Goal: Information Seeking & Learning: Compare options

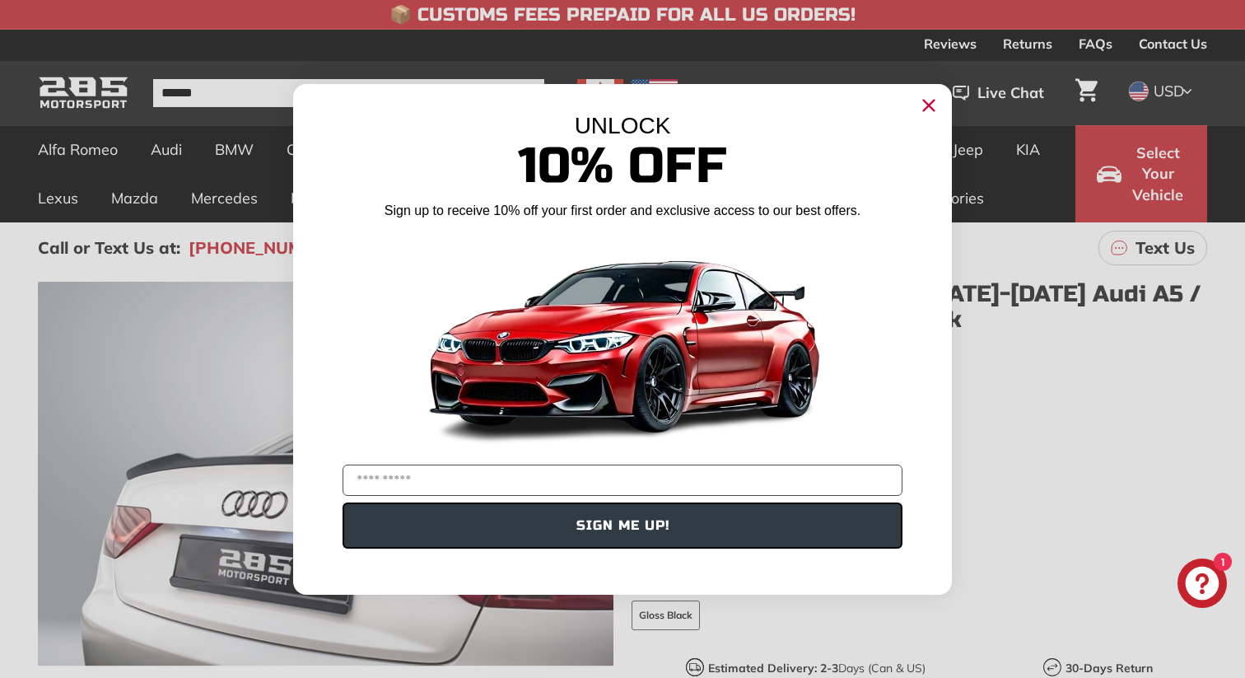
click at [934, 112] on circle "Close dialog" at bounding box center [929, 104] width 25 height 25
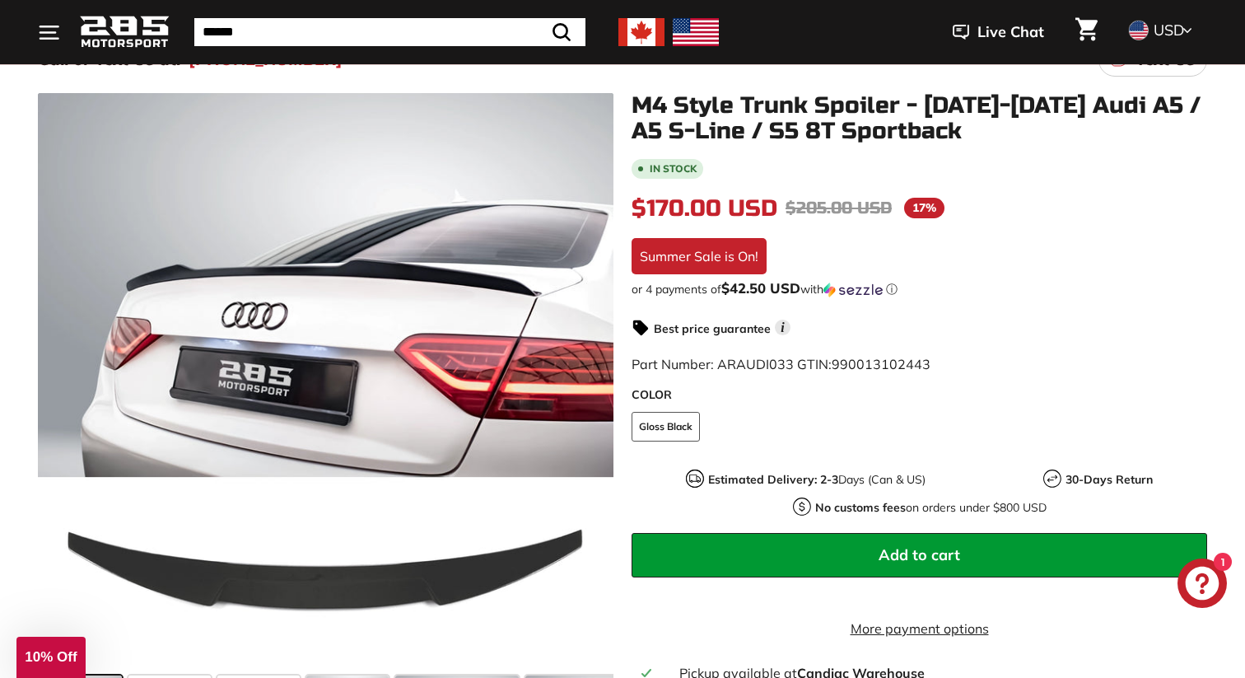
scroll to position [193, 0]
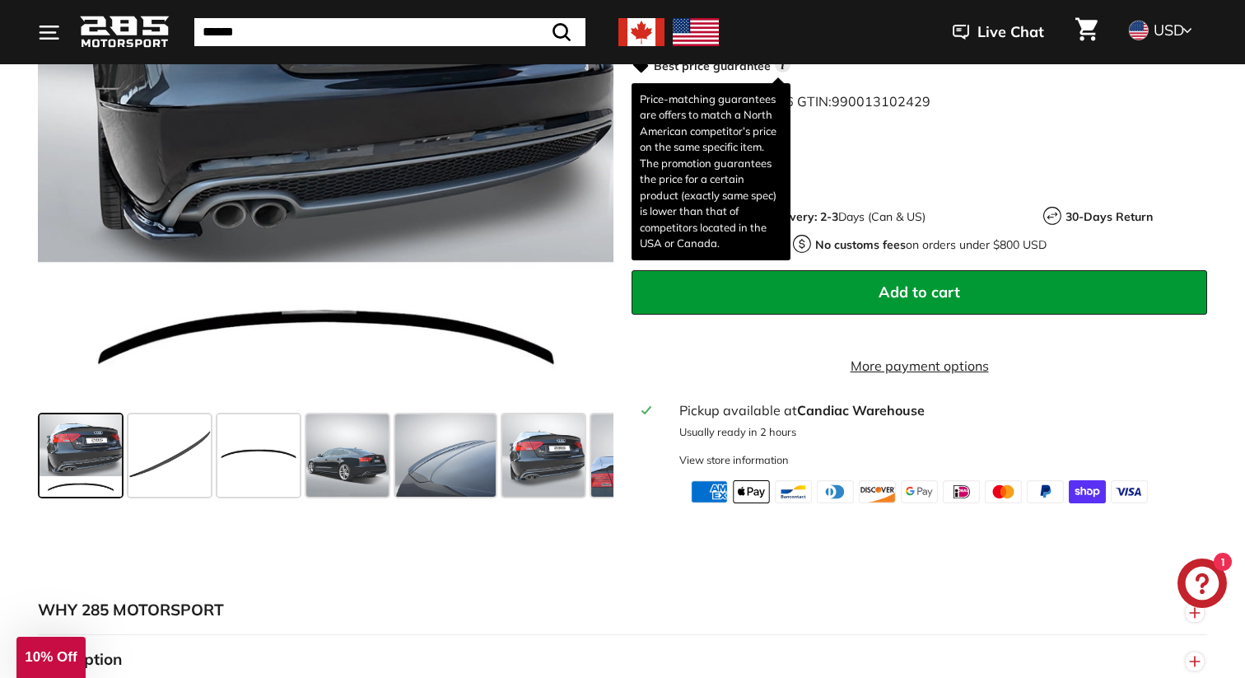
scroll to position [455, 0]
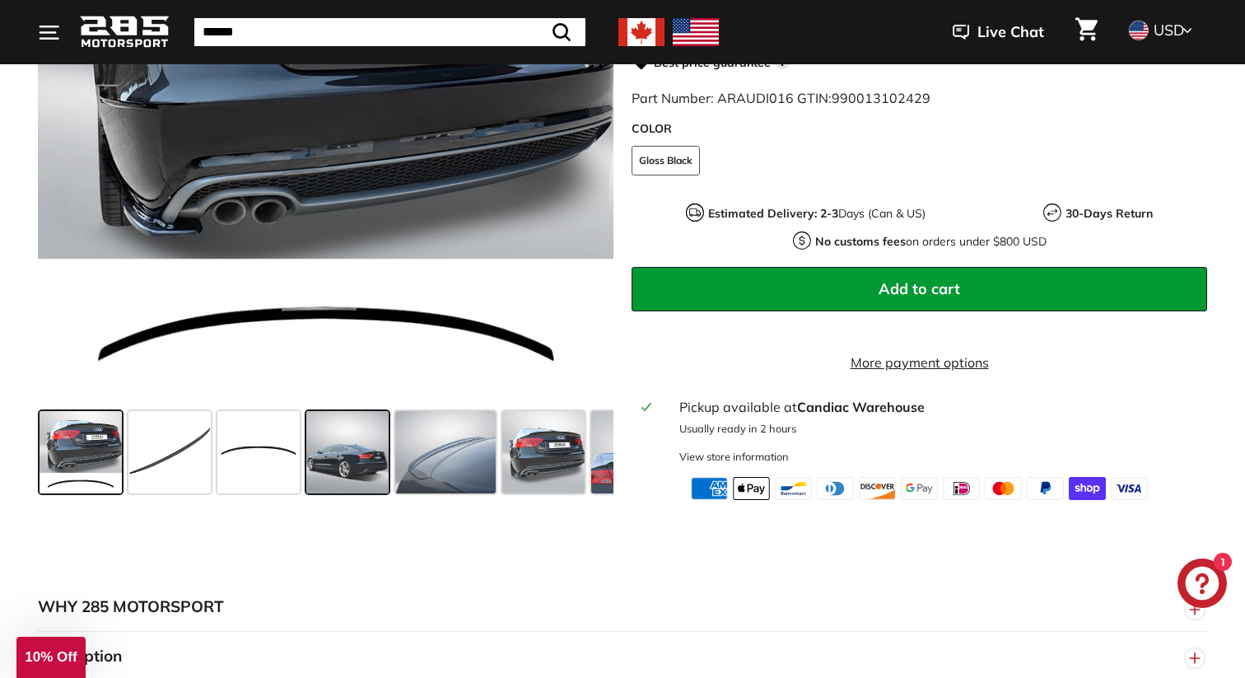
click at [365, 483] on span at bounding box center [347, 452] width 82 height 82
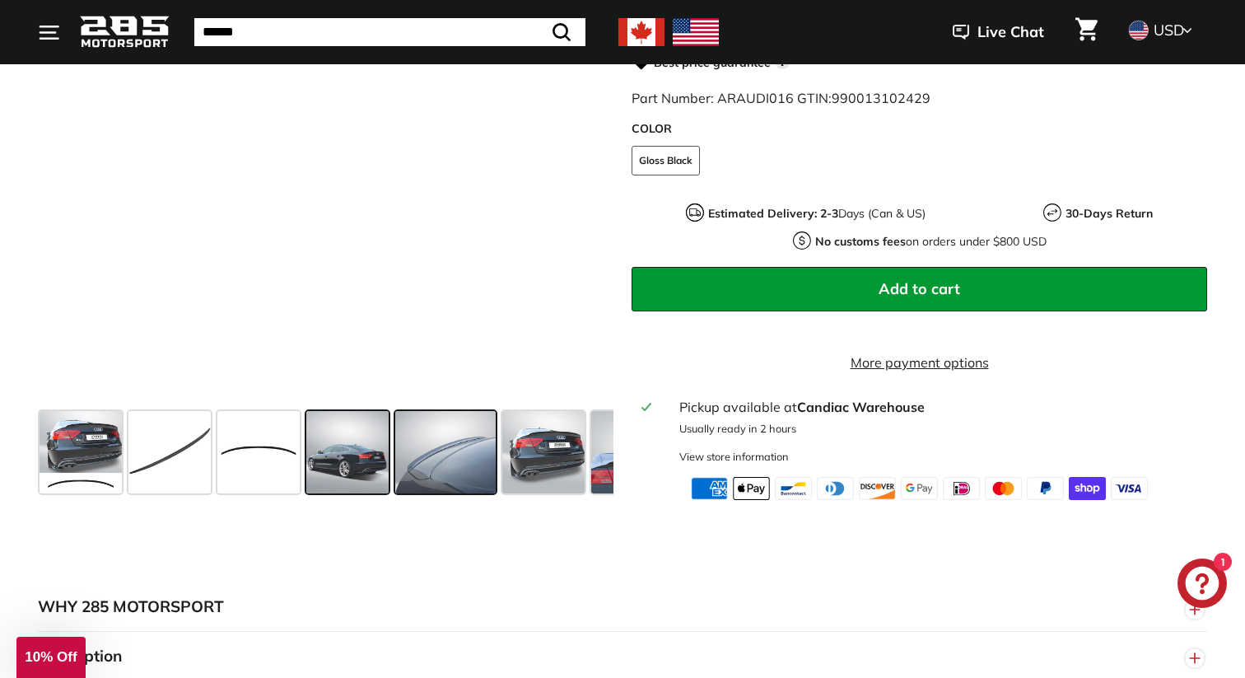
click at [440, 485] on span at bounding box center [445, 452] width 100 height 82
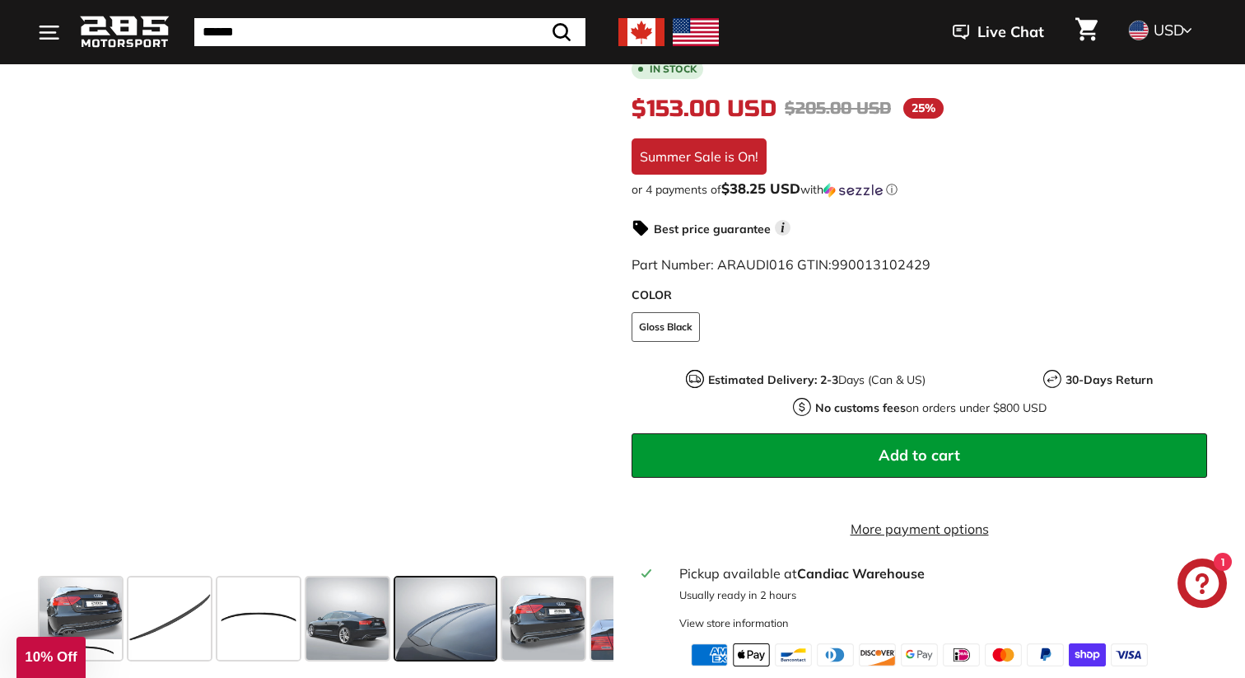
scroll to position [390, 0]
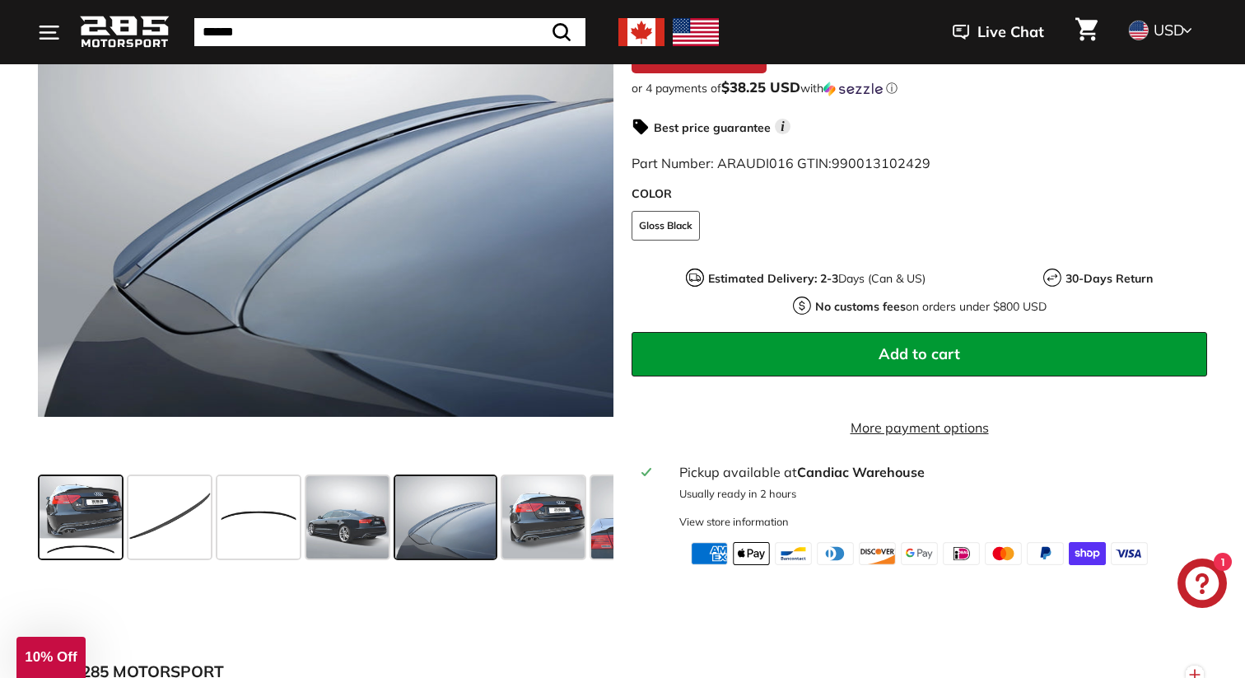
click at [51, 529] on span at bounding box center [81, 517] width 82 height 82
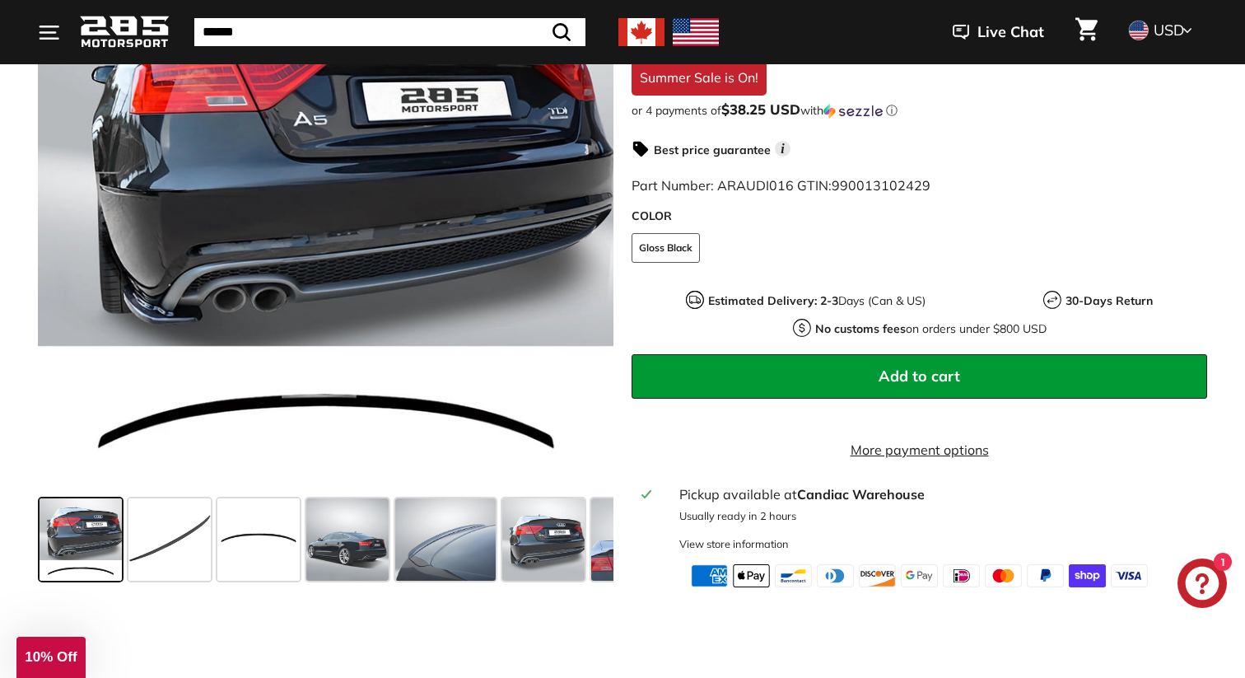
scroll to position [371, 0]
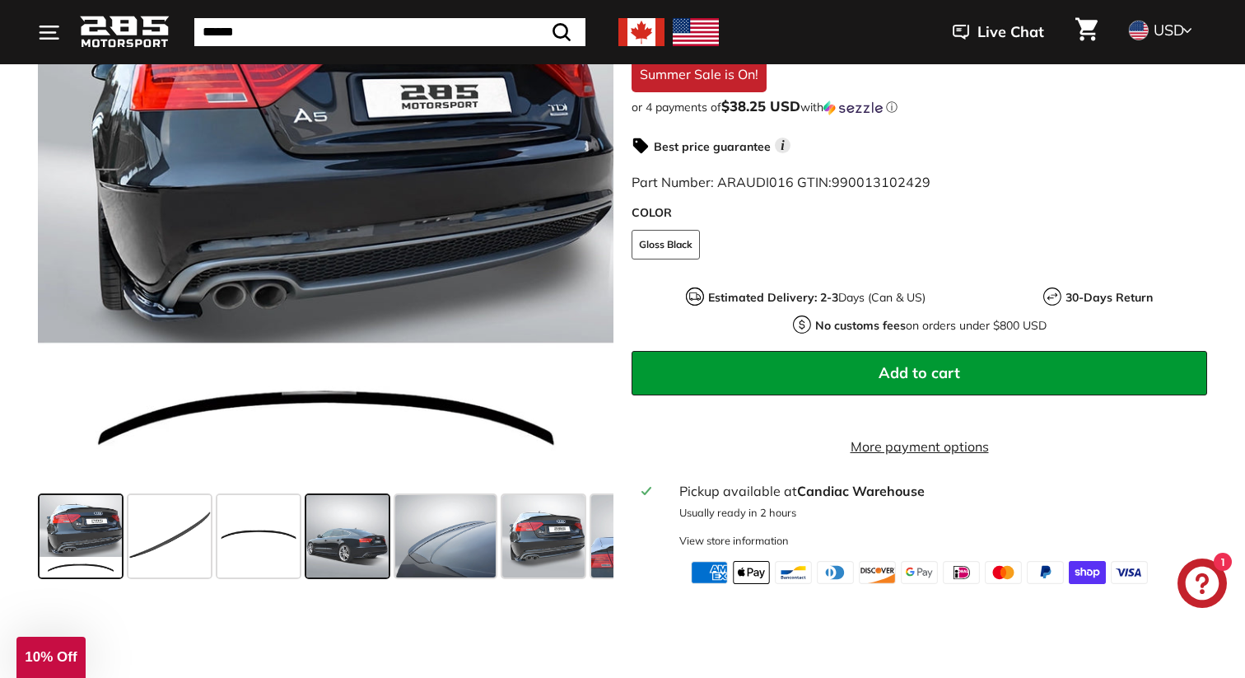
click at [369, 562] on span at bounding box center [347, 536] width 82 height 82
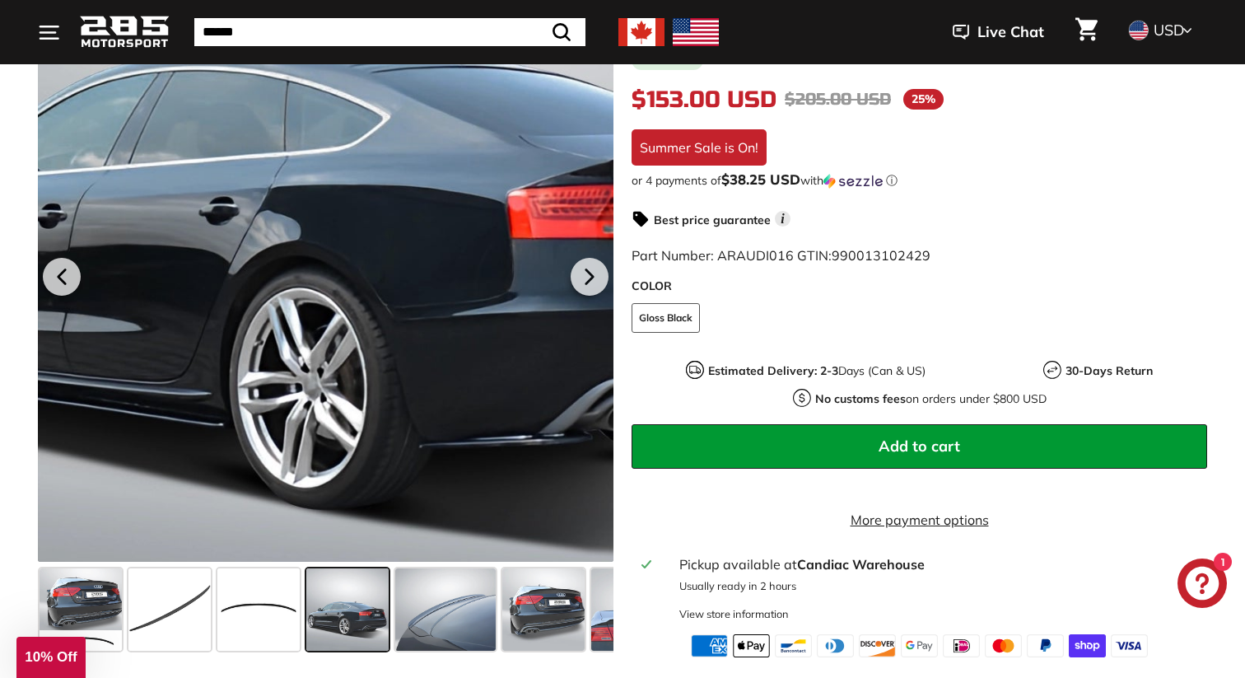
scroll to position [290, 0]
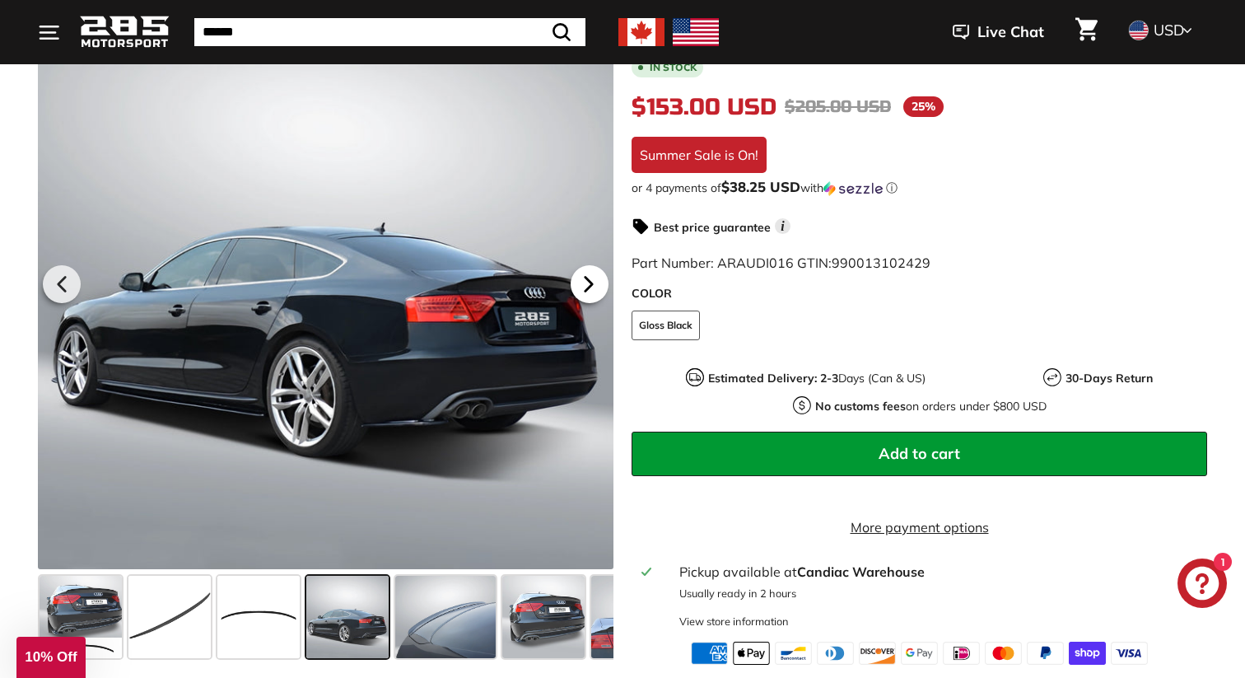
click at [600, 297] on icon at bounding box center [589, 284] width 38 height 38
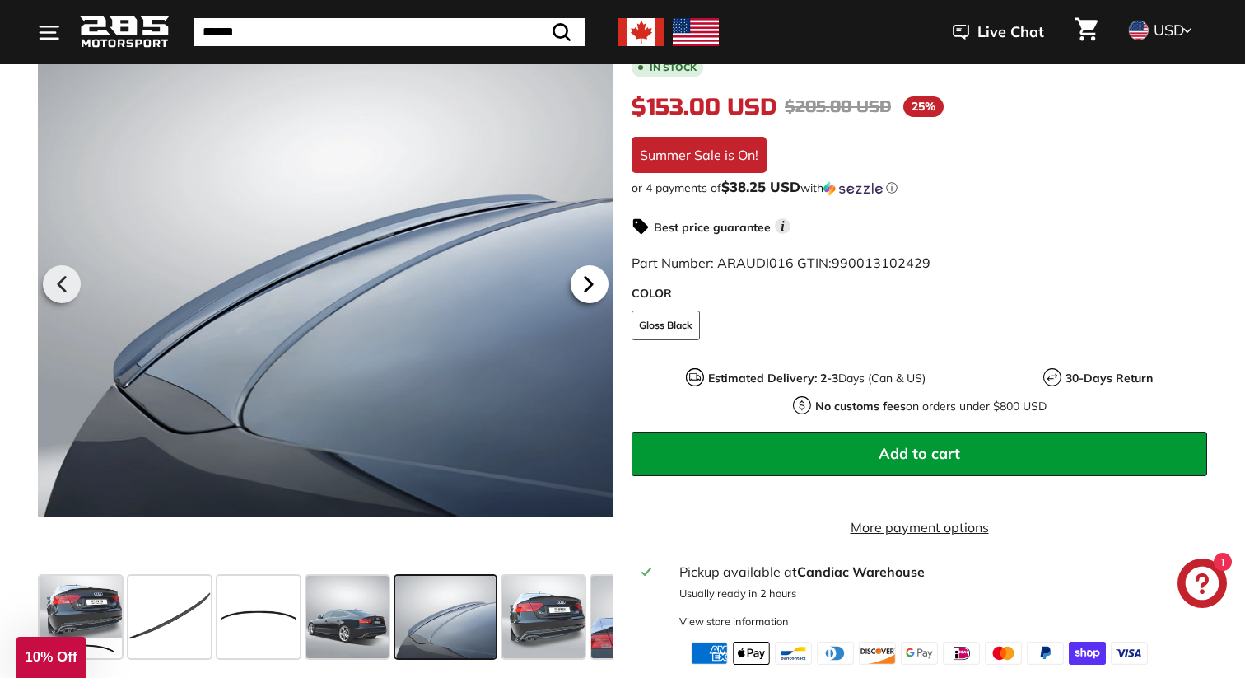
click at [600, 297] on icon at bounding box center [589, 284] width 38 height 38
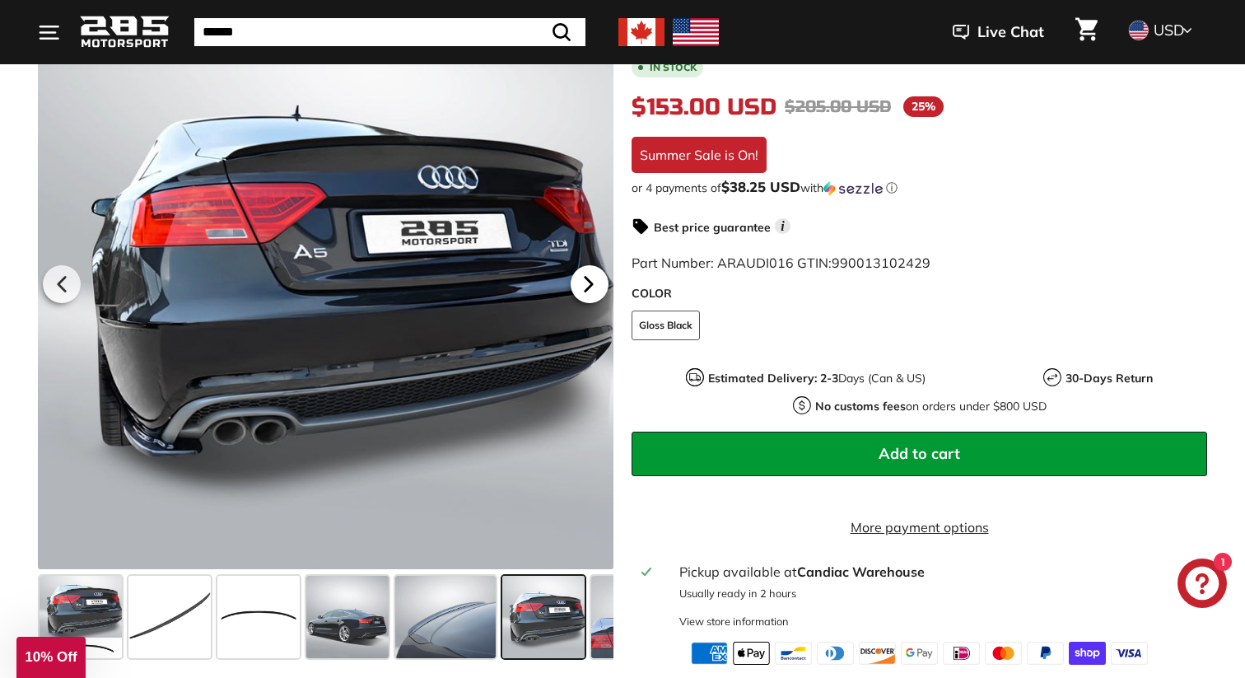
click at [600, 297] on icon at bounding box center [589, 284] width 38 height 38
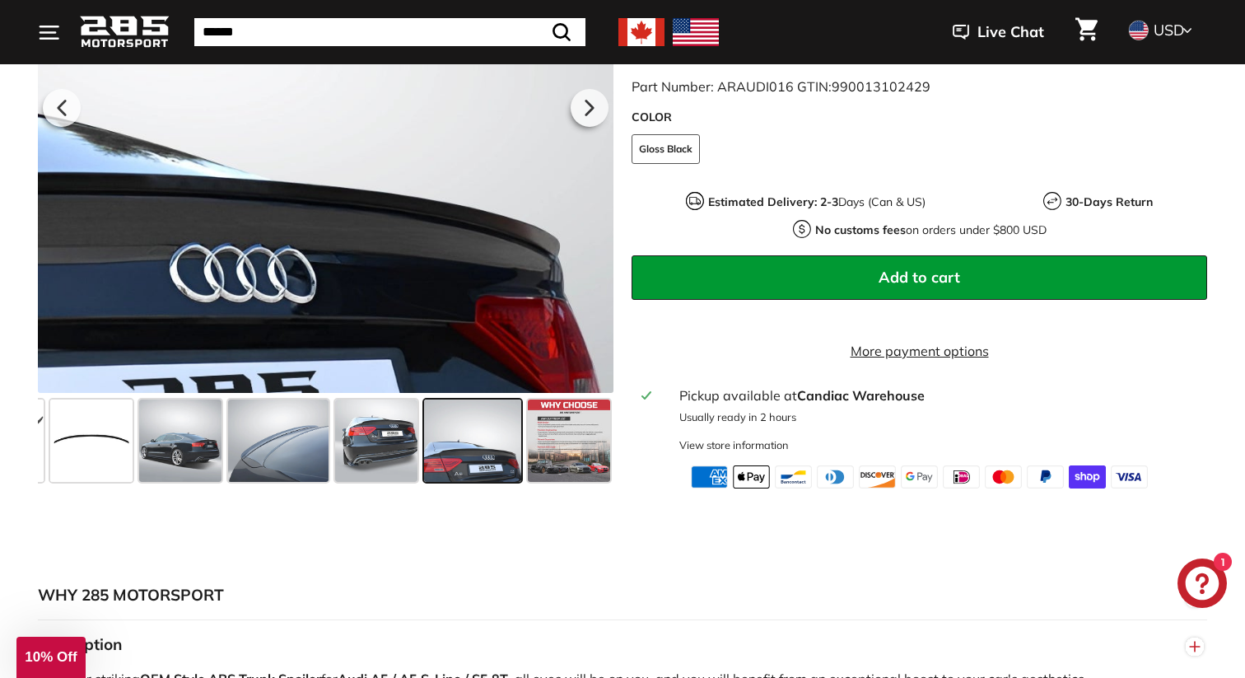
scroll to position [469, 0]
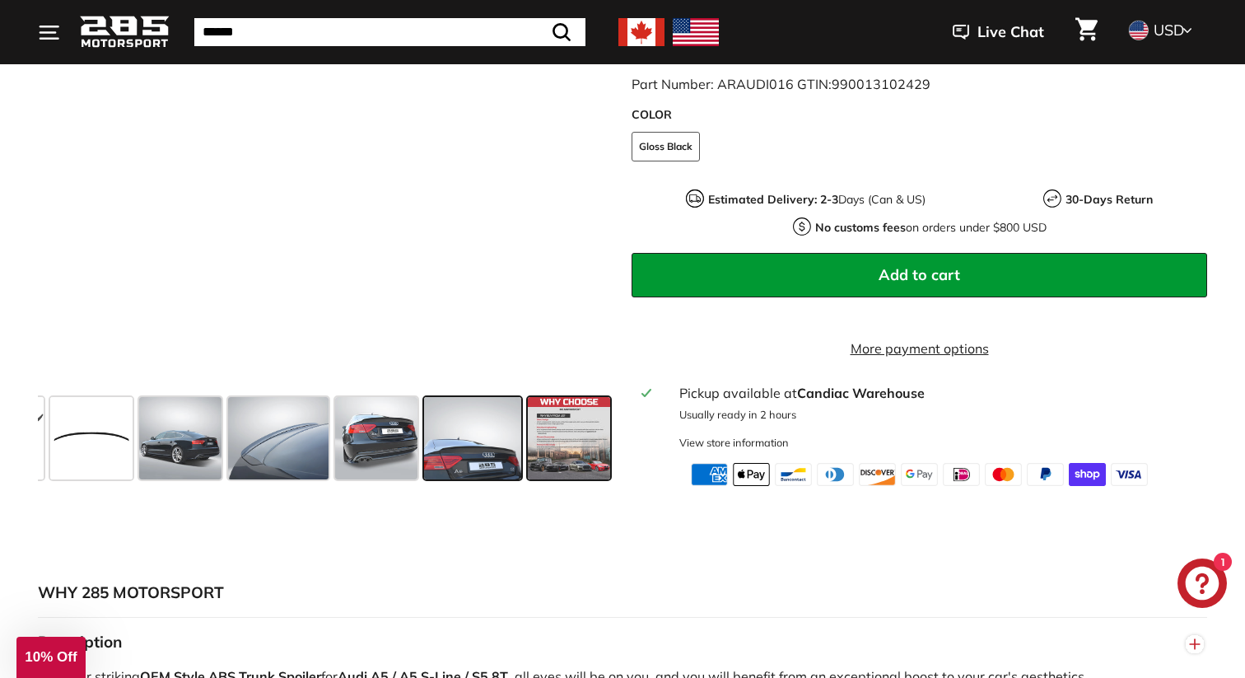
click at [551, 446] on span at bounding box center [569, 438] width 82 height 82
click at [95, 462] on span at bounding box center [91, 438] width 82 height 82
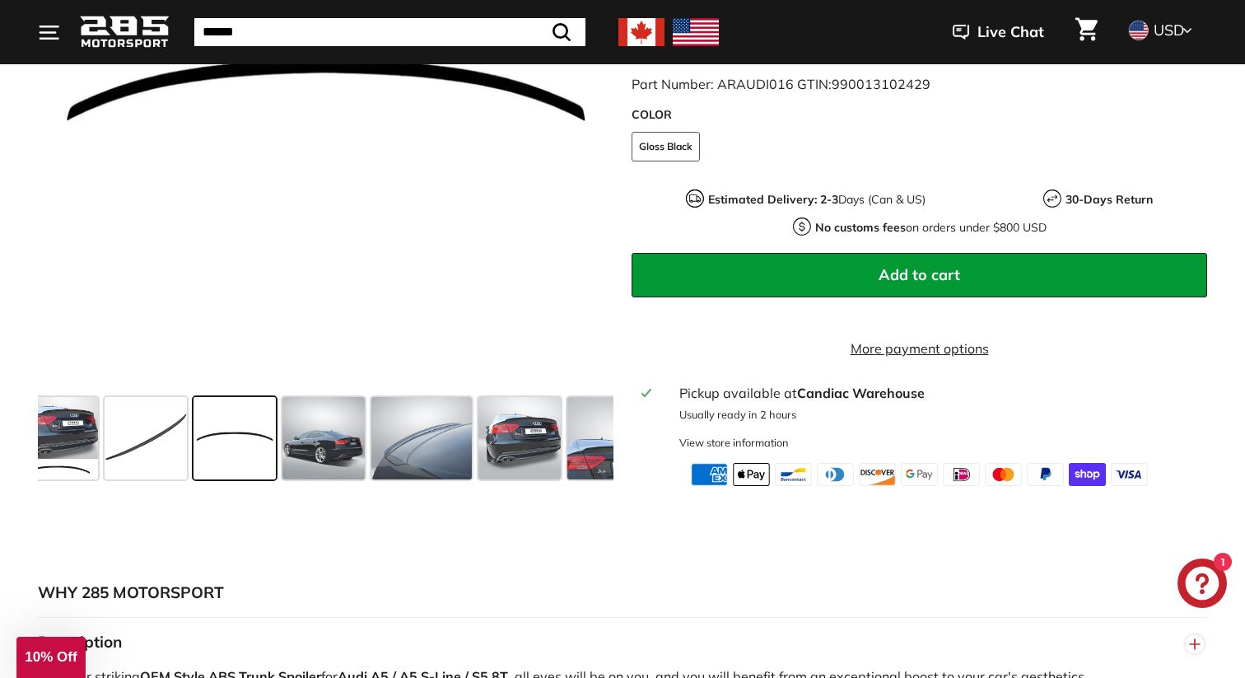
scroll to position [0, 0]
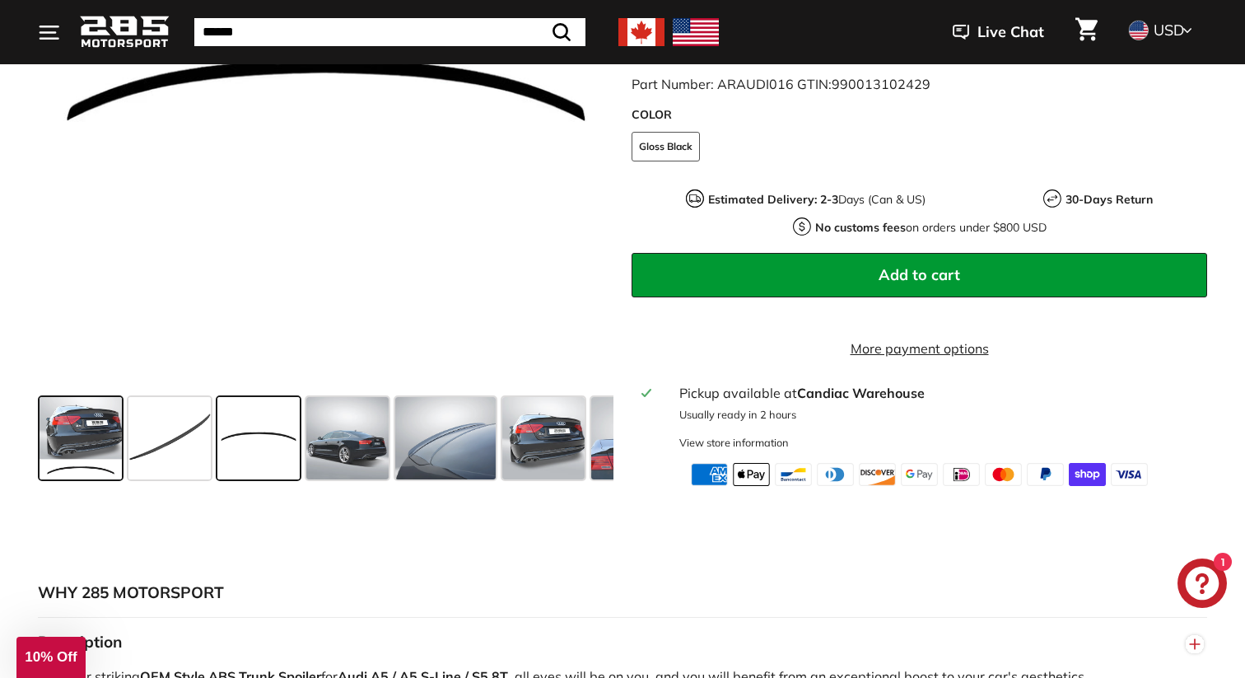
click at [100, 462] on span at bounding box center [81, 438] width 82 height 82
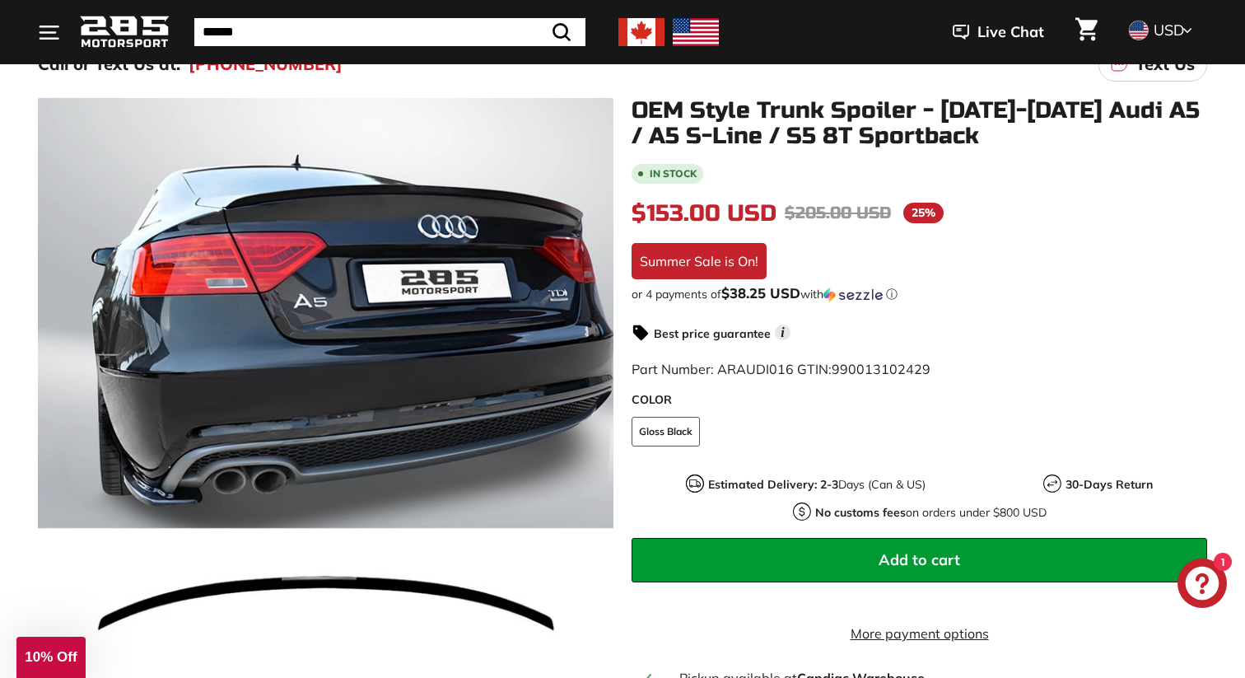
scroll to position [183, 0]
